Goal: Transaction & Acquisition: Purchase product/service

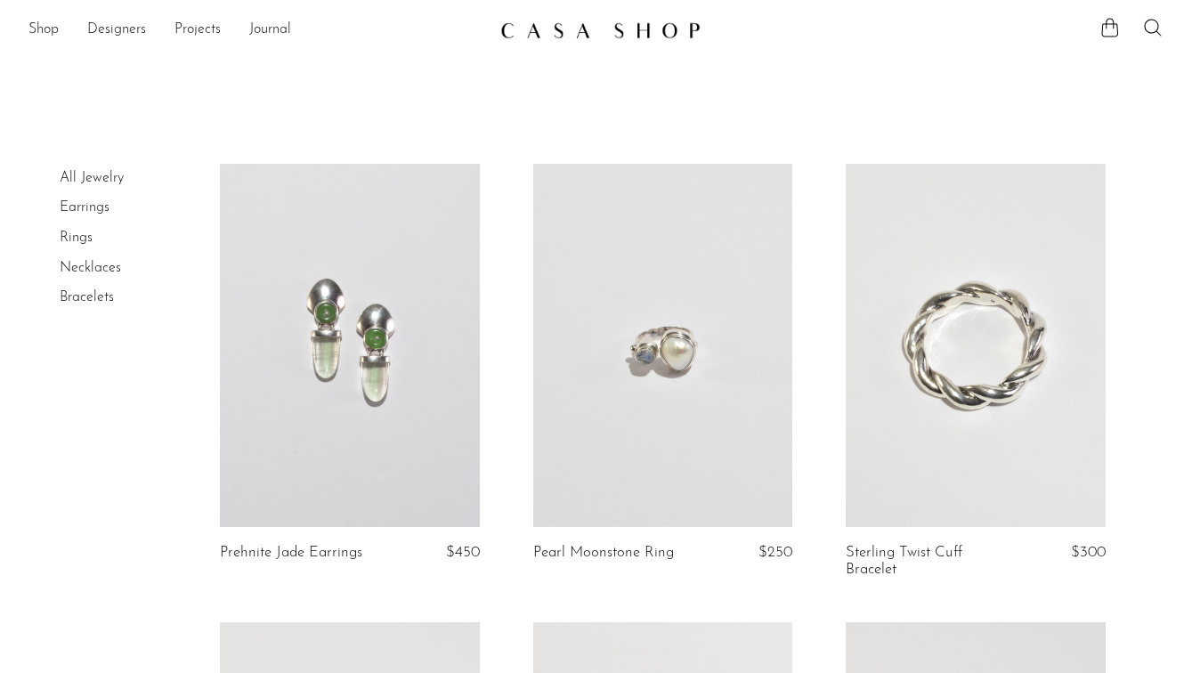
click at [85, 209] on link "Earrings" at bounding box center [85, 207] width 50 height 14
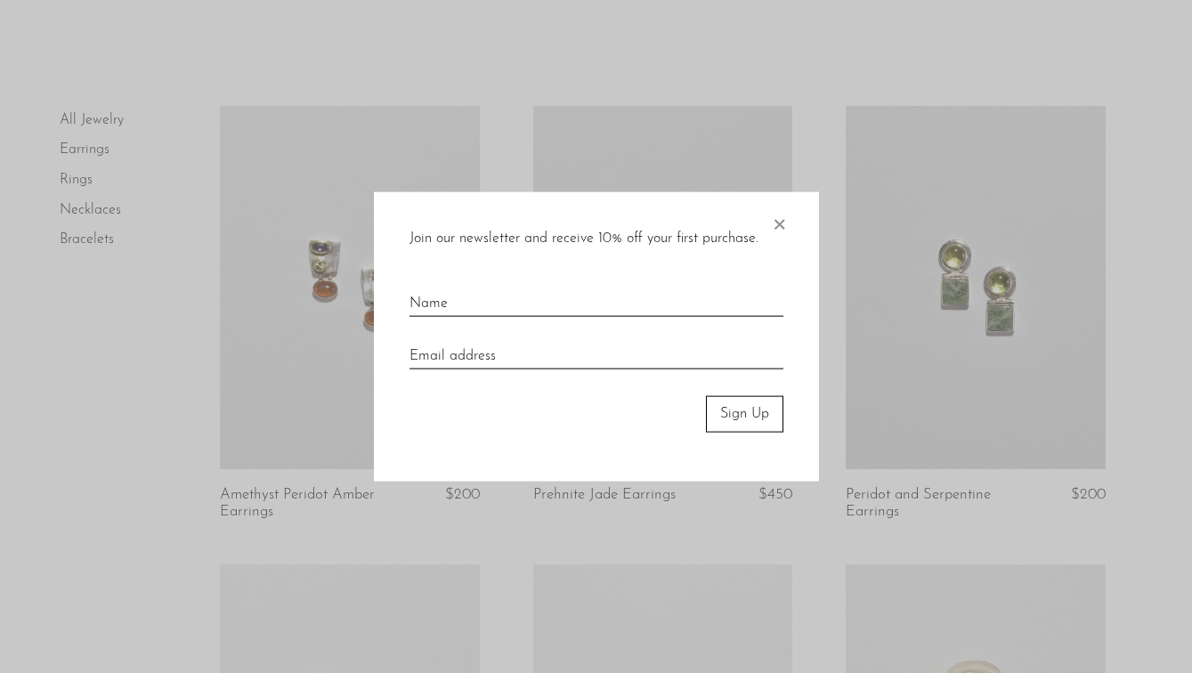
scroll to position [95, 0]
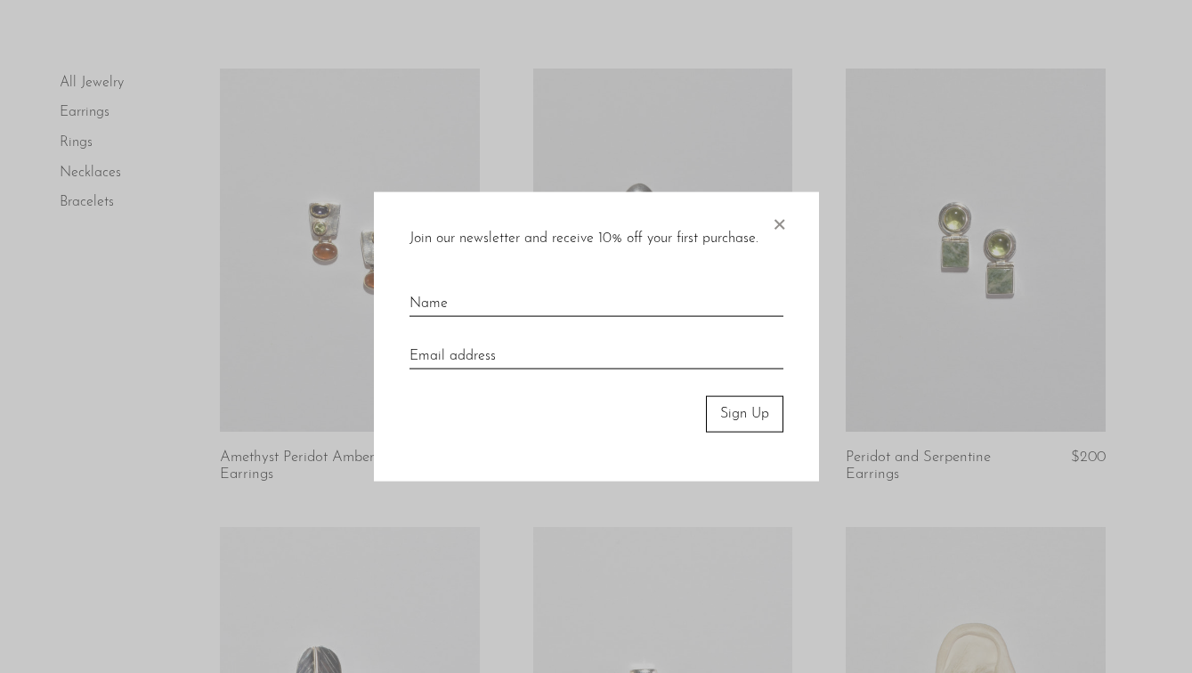
click at [777, 228] on span "×" at bounding box center [779, 220] width 18 height 57
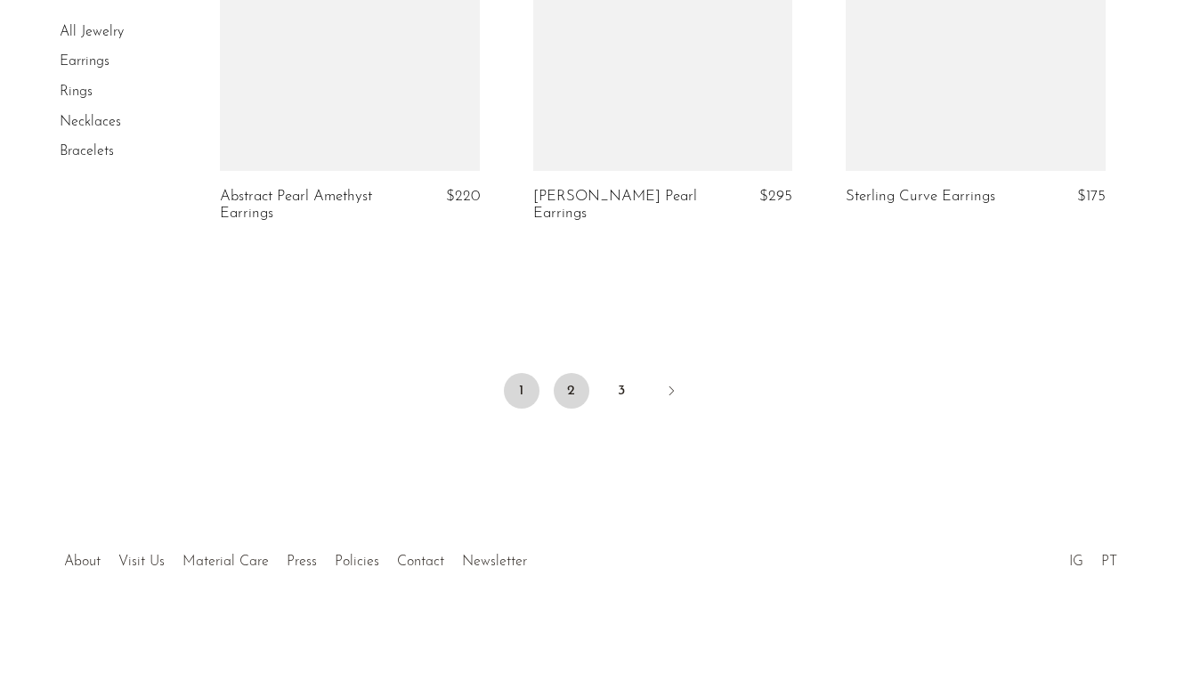
scroll to position [5353, 0]
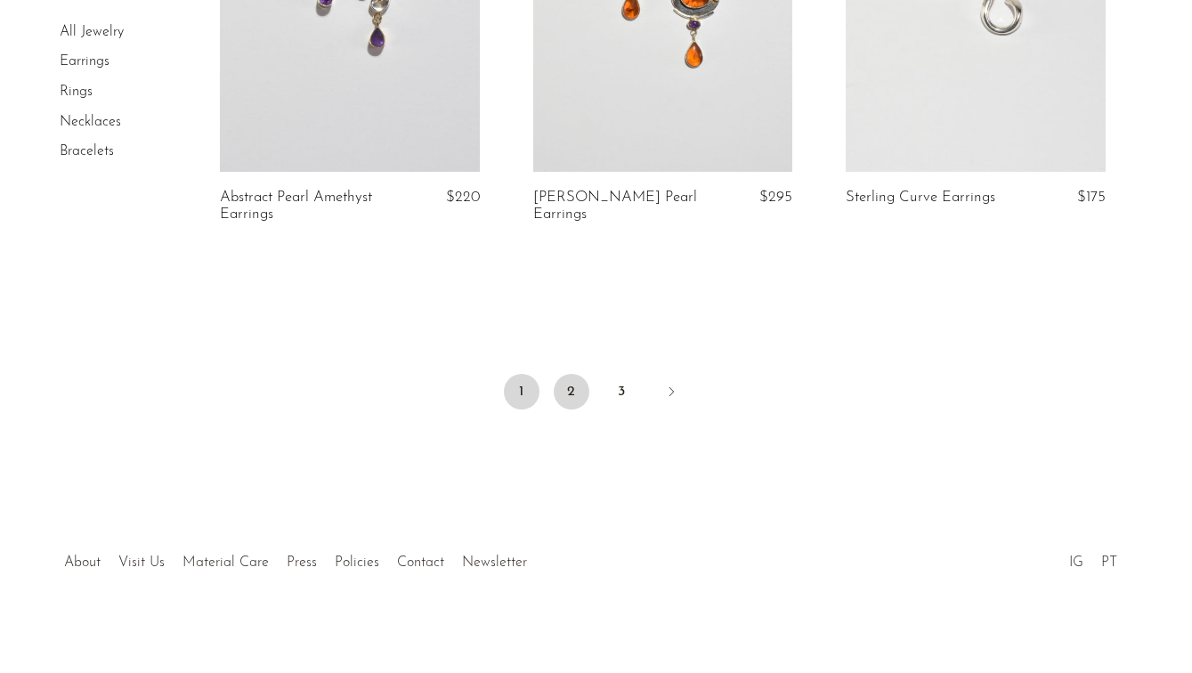
click at [583, 394] on link "2" at bounding box center [572, 392] width 36 height 36
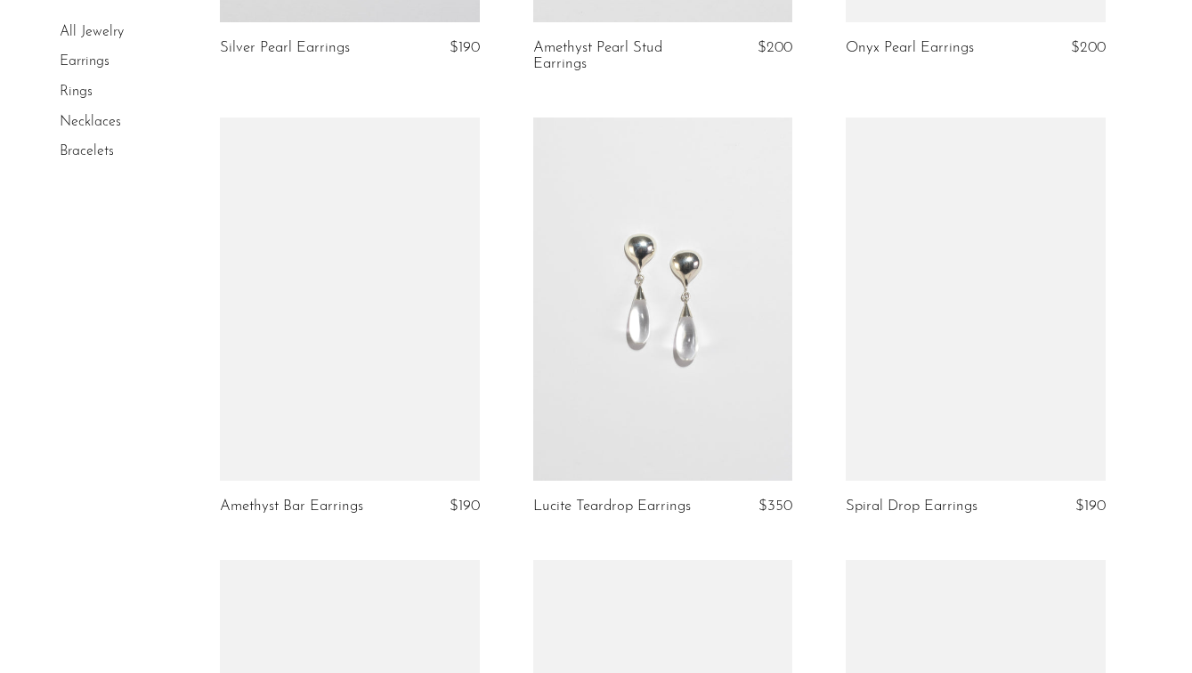
scroll to position [1976, 0]
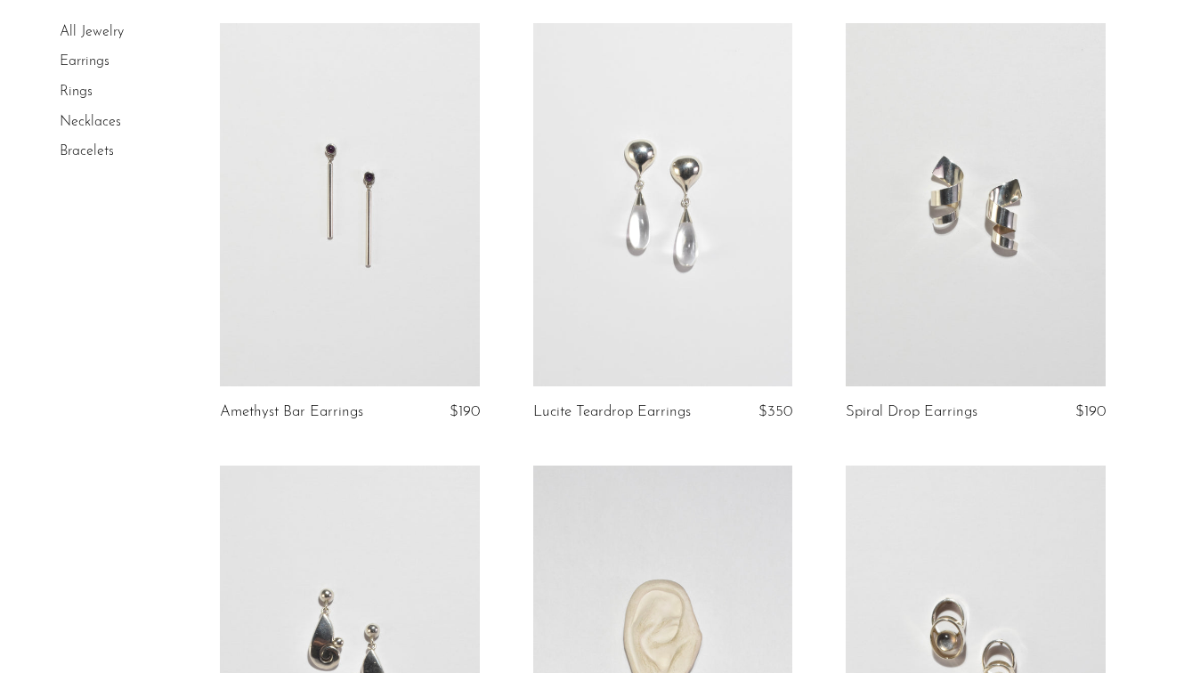
click at [335, 241] on link at bounding box center [350, 204] width 260 height 363
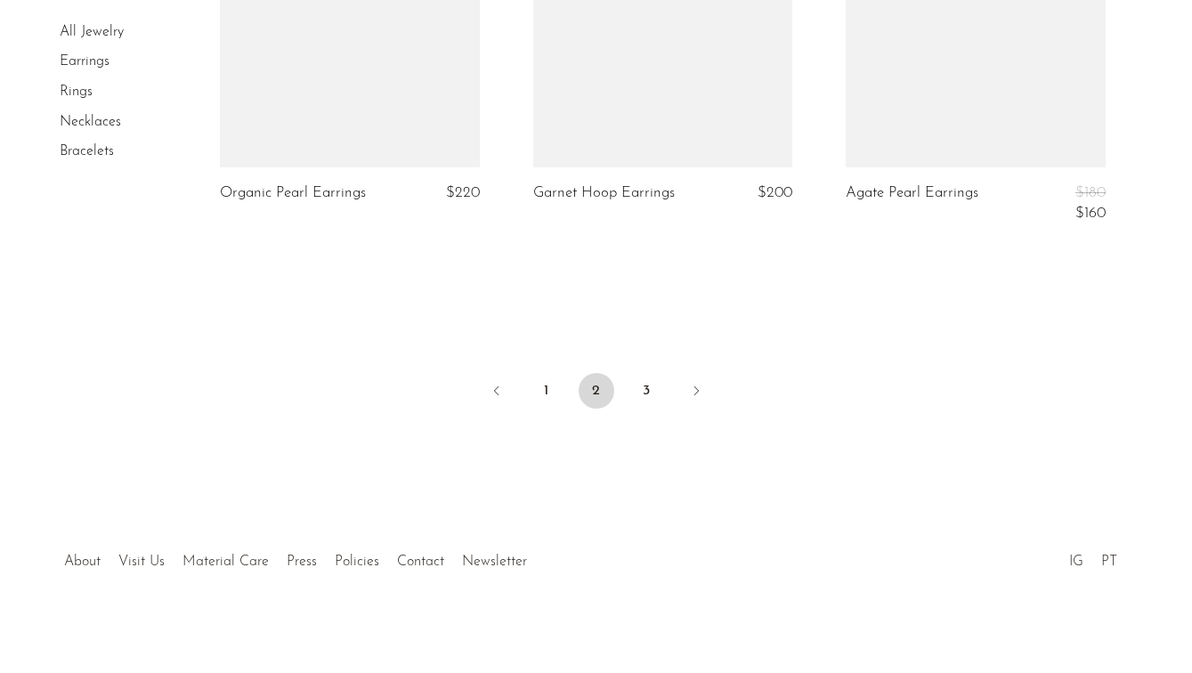
scroll to position [5356, 0]
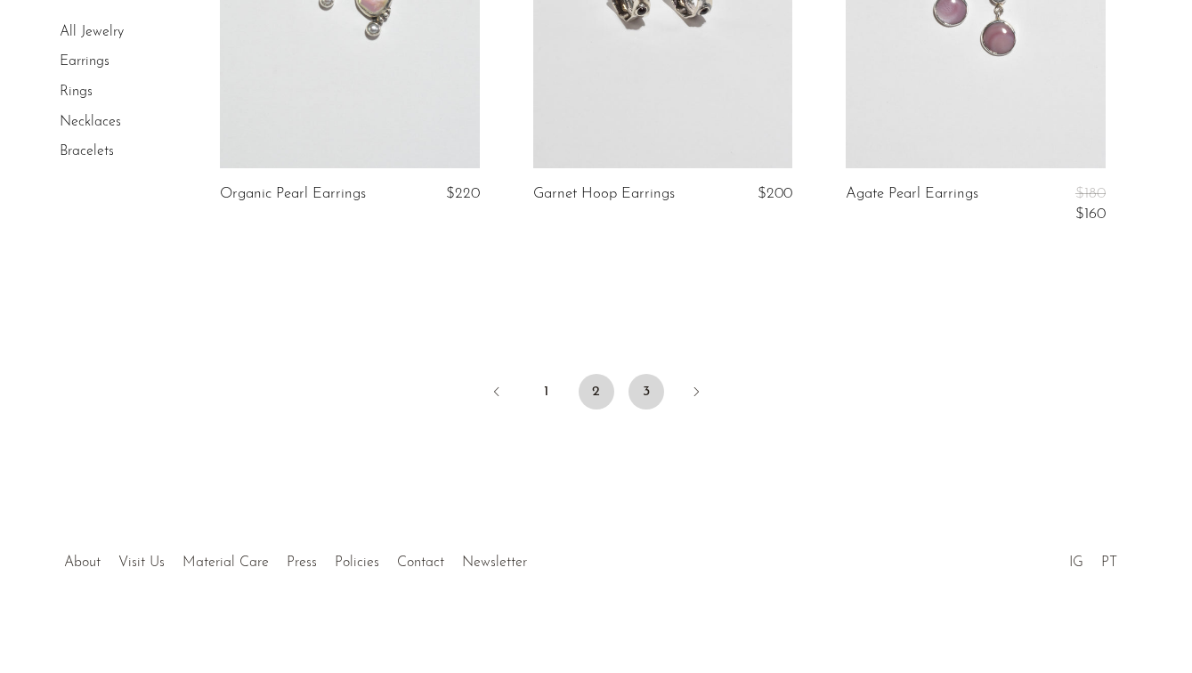
click at [636, 386] on link "3" at bounding box center [647, 392] width 36 height 36
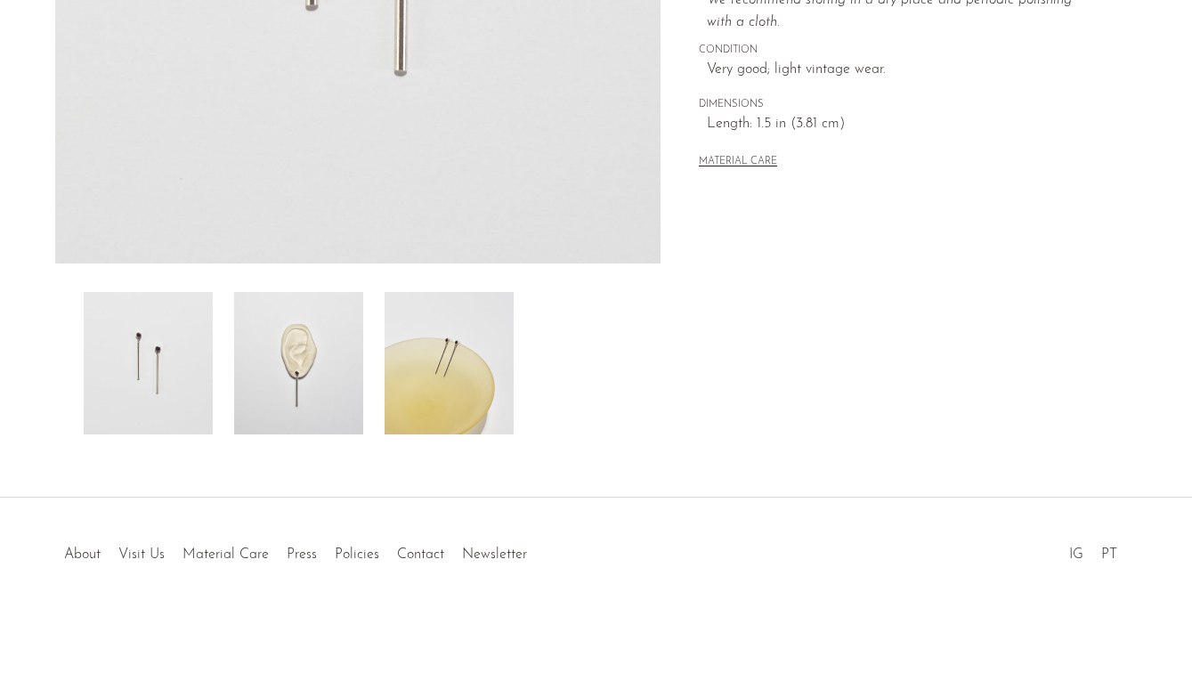
click at [272, 363] on img at bounding box center [298, 363] width 129 height 142
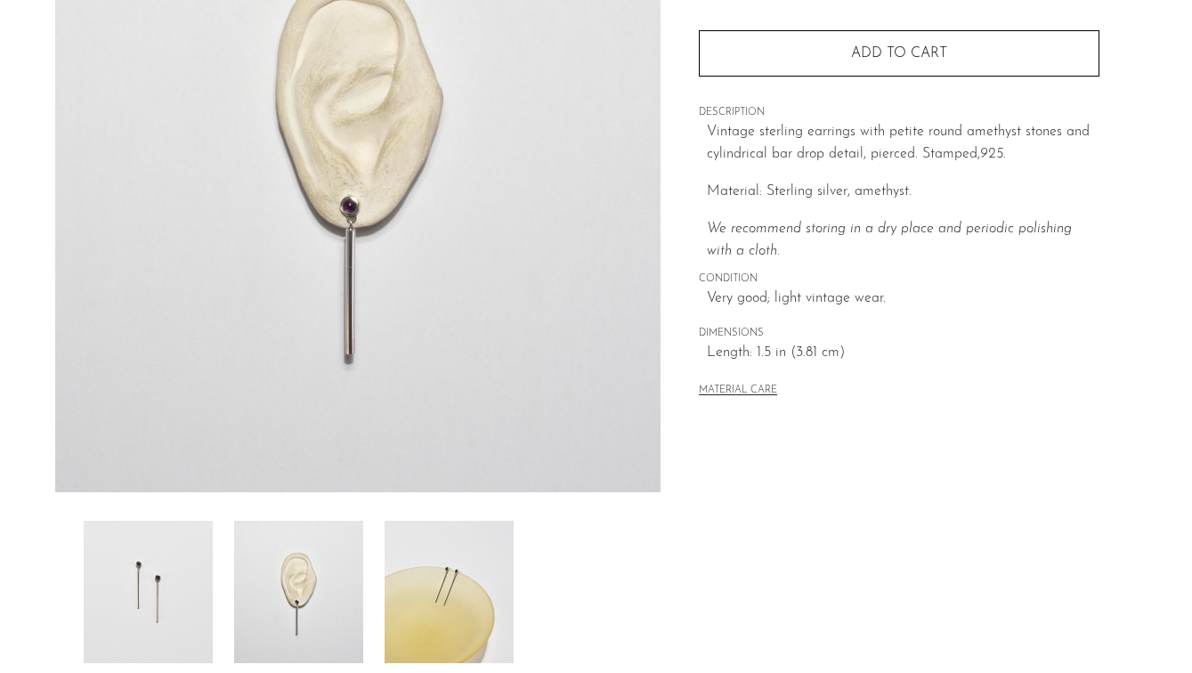
scroll to position [232, 0]
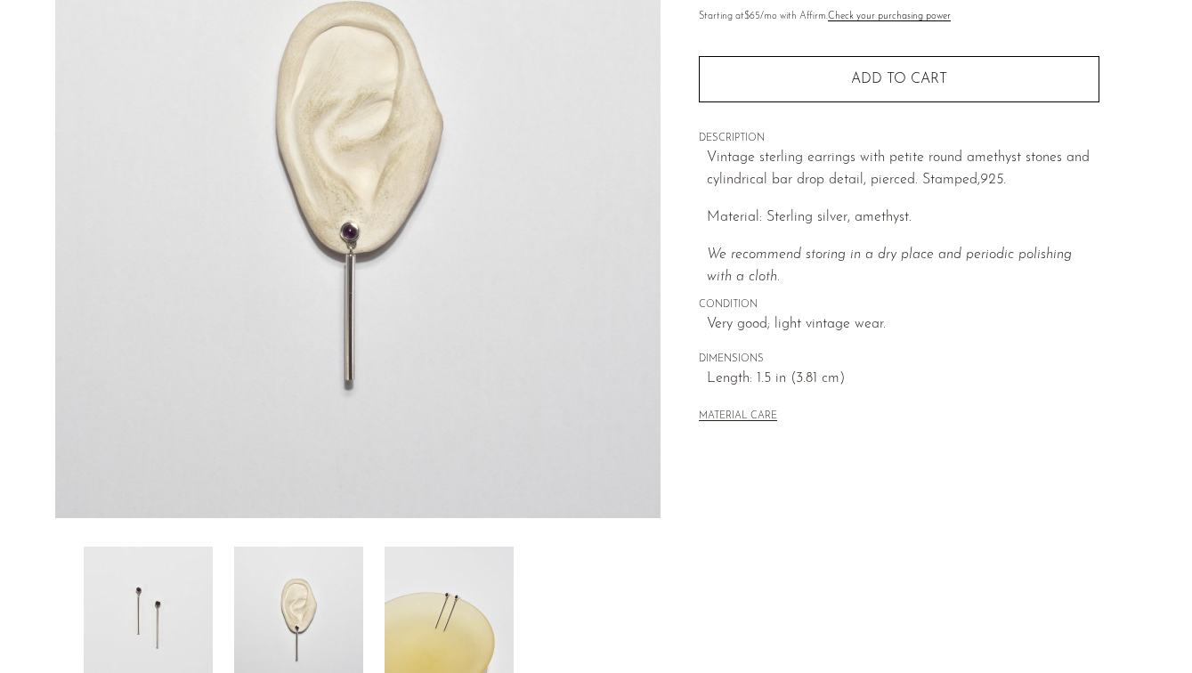
click at [449, 589] on img at bounding box center [449, 618] width 129 height 142
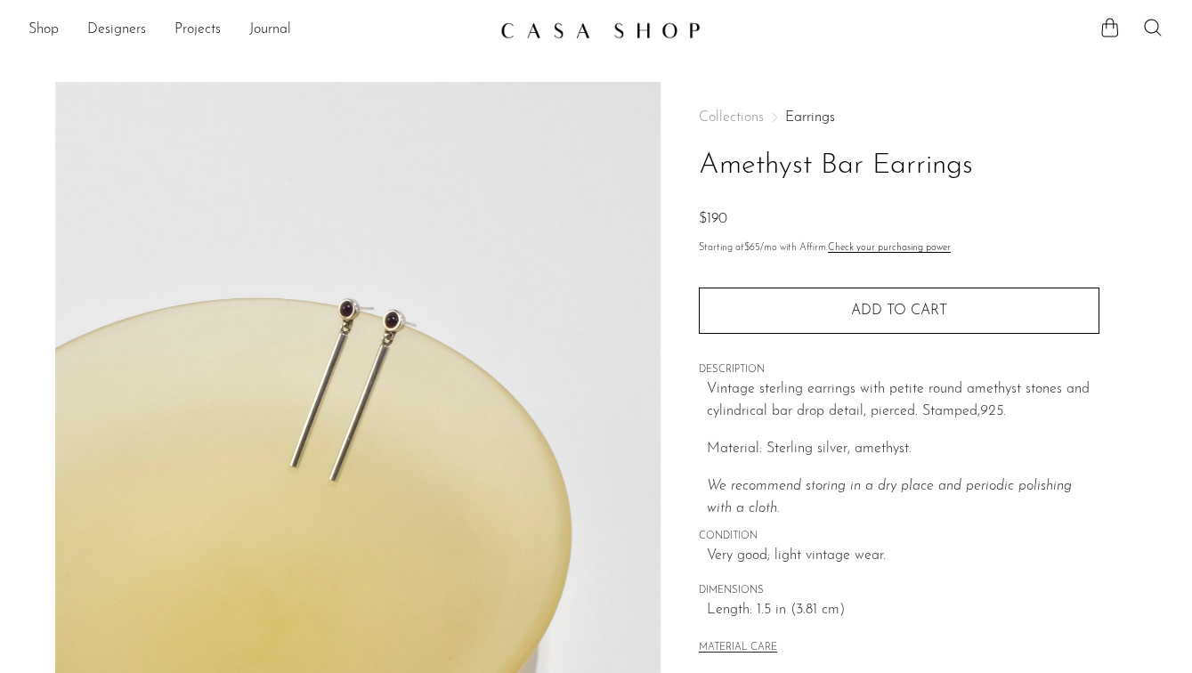
scroll to position [0, 0]
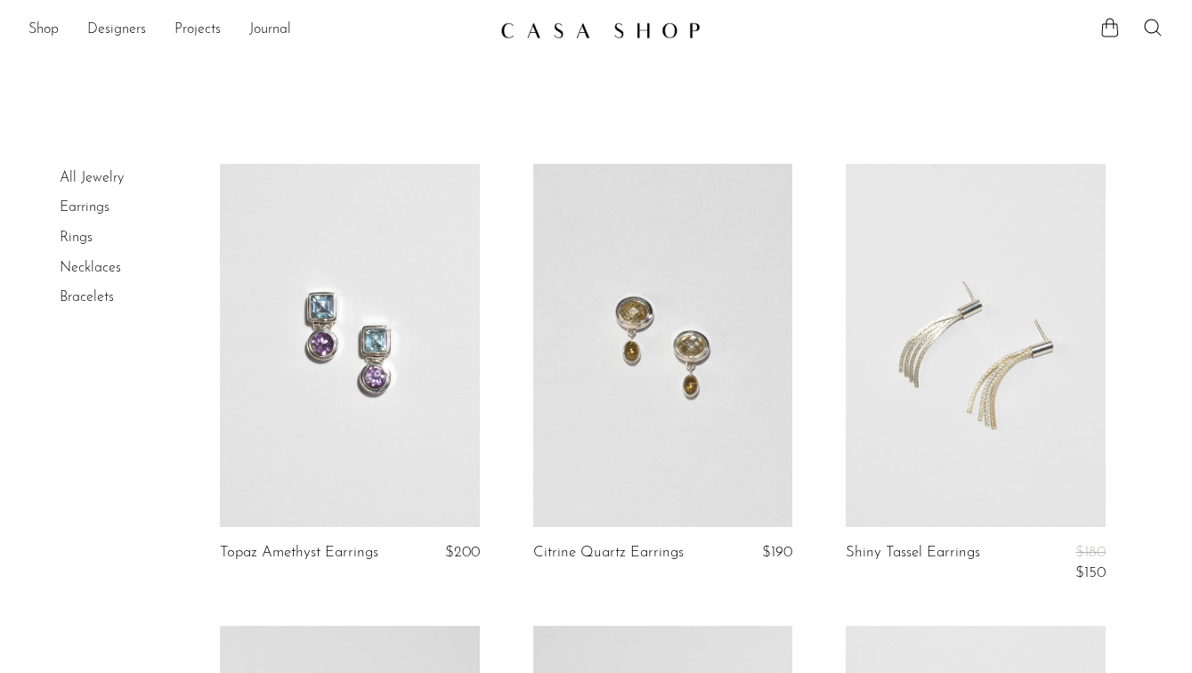
click at [69, 238] on link "Rings" at bounding box center [76, 238] width 33 height 14
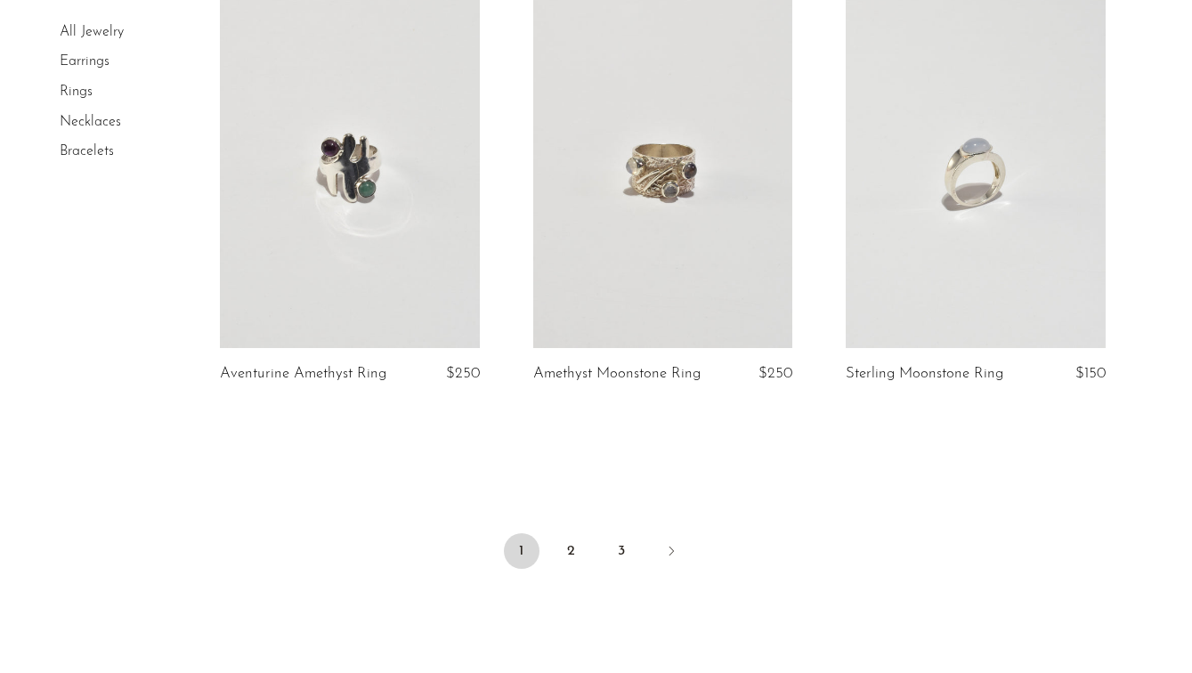
scroll to position [5126, 0]
click at [575, 540] on link "2" at bounding box center [572, 552] width 36 height 36
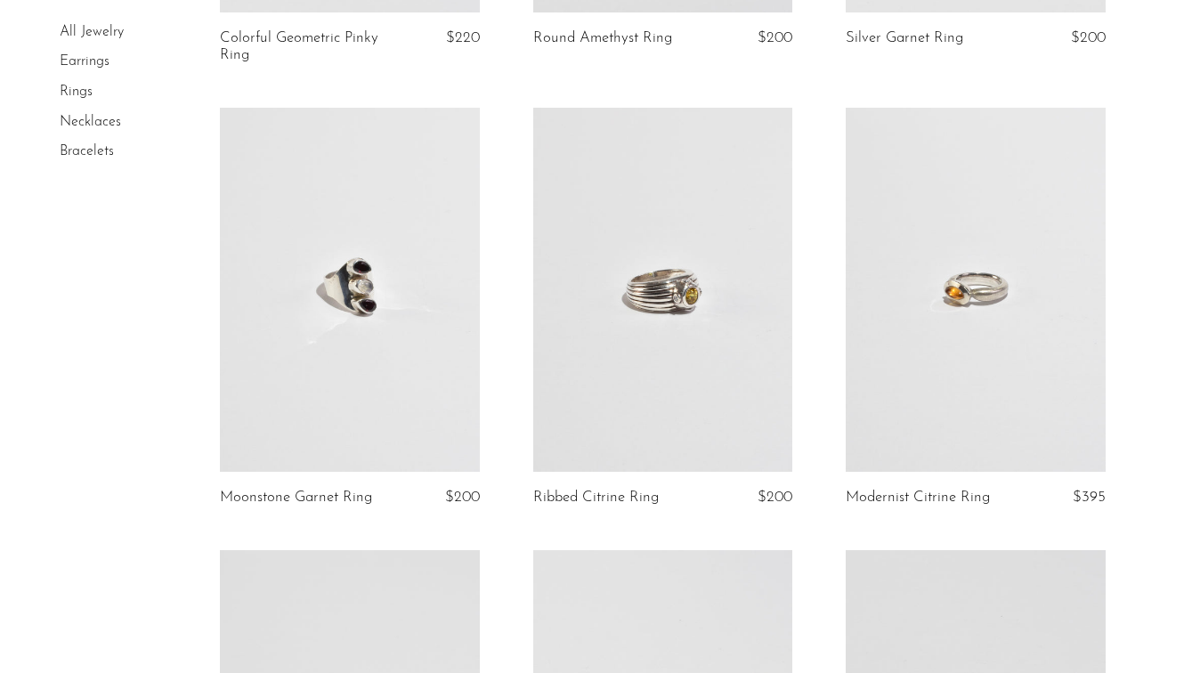
scroll to position [2655, 0]
